Goal: Obtain resource: Download file/media

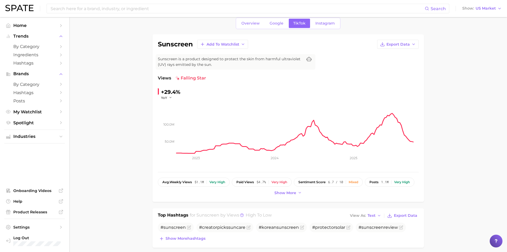
scroll to position [27, 0]
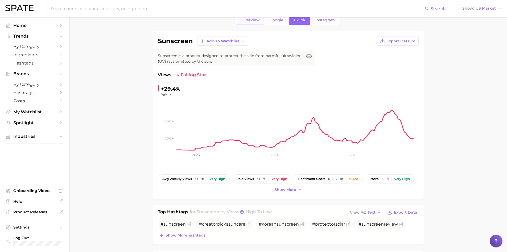
click at [251, 19] on span "Overview" at bounding box center [250, 20] width 18 height 5
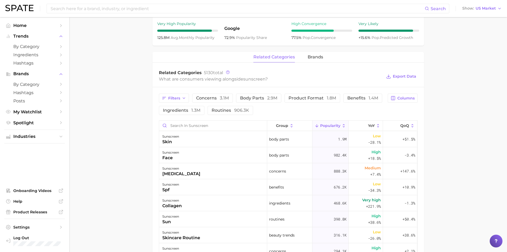
scroll to position [213, 0]
click at [414, 75] on span "Export Data" at bounding box center [404, 75] width 23 height 5
